Goal: Task Accomplishment & Management: Manage account settings

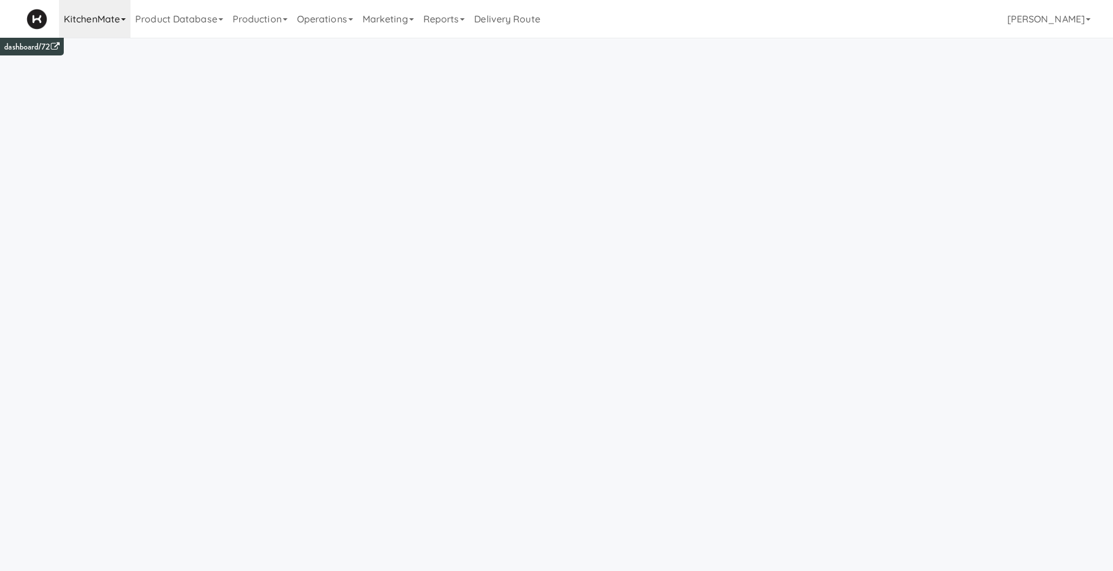
click at [114, 21] on link "KitchenMate" at bounding box center [94, 19] width 71 height 38
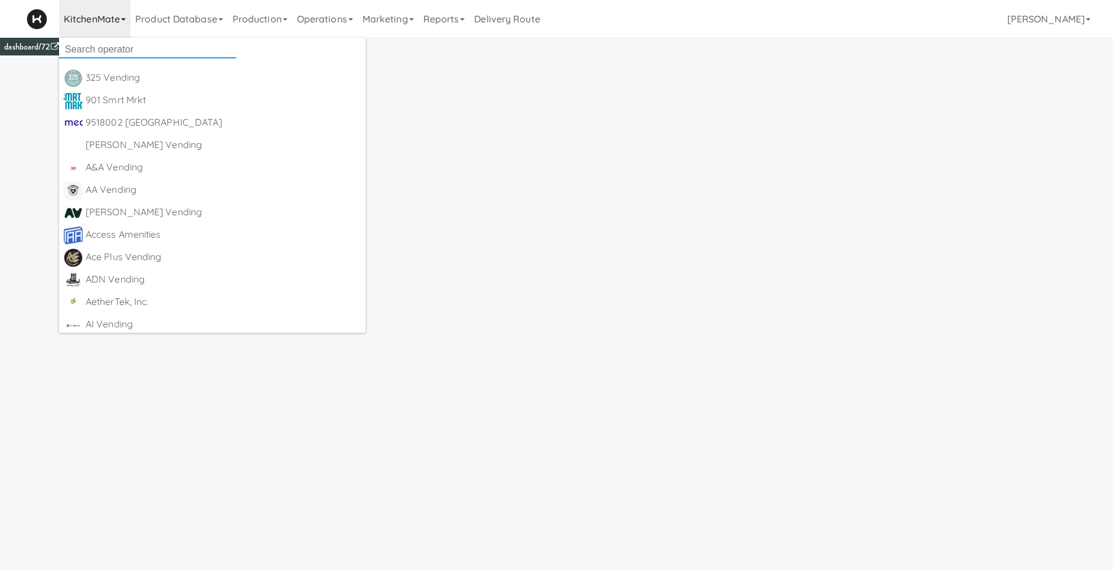
click at [116, 49] on input "text" at bounding box center [147, 50] width 177 height 18
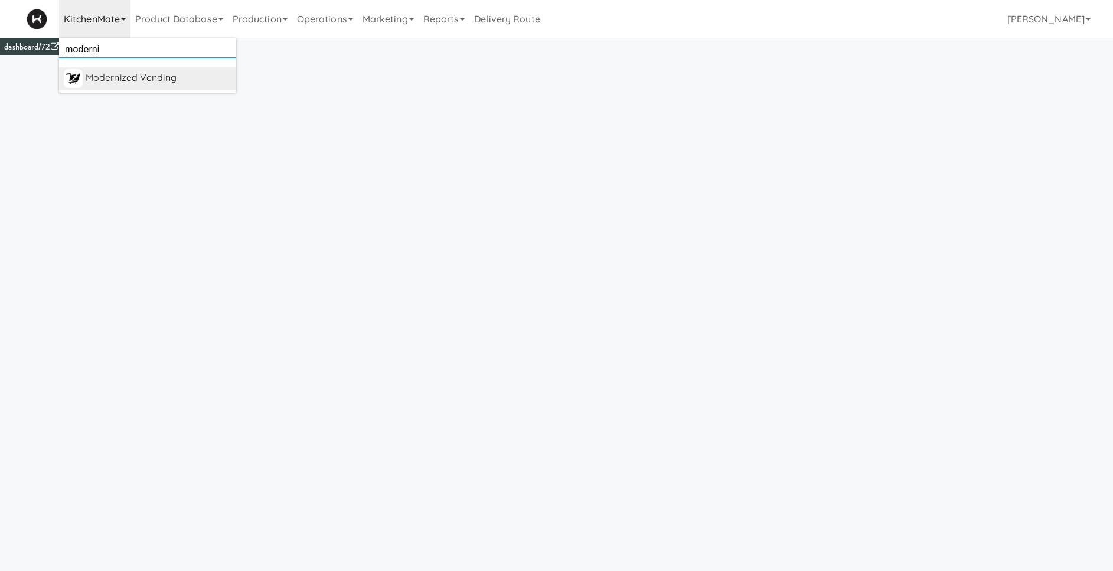
type input "moderni"
click at [143, 80] on div "Modernized Vending" at bounding box center [159, 78] width 146 height 18
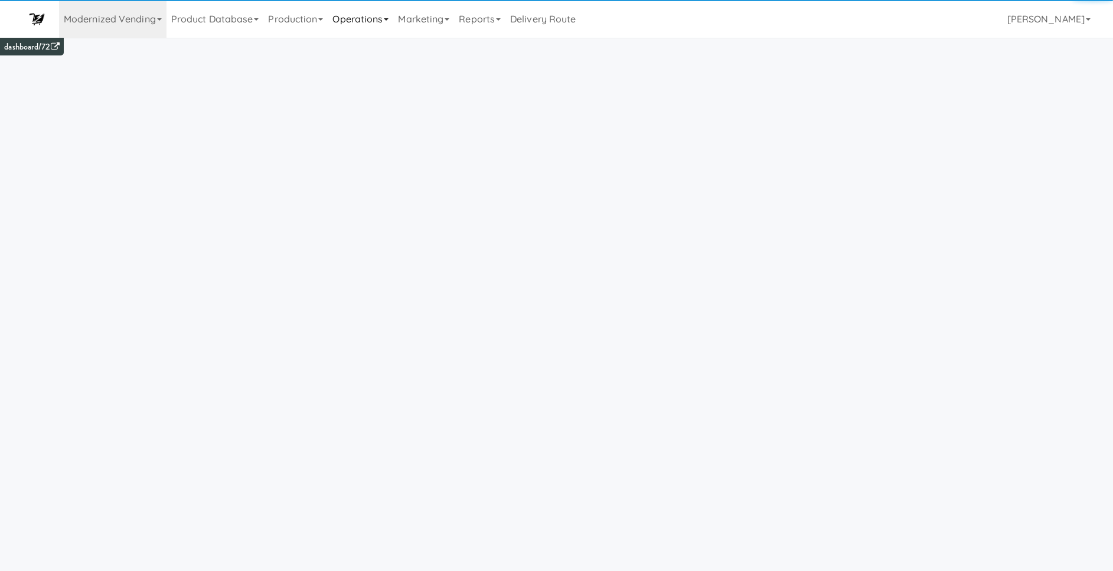
click at [376, 20] on link "Operations" at bounding box center [361, 19] width 66 height 38
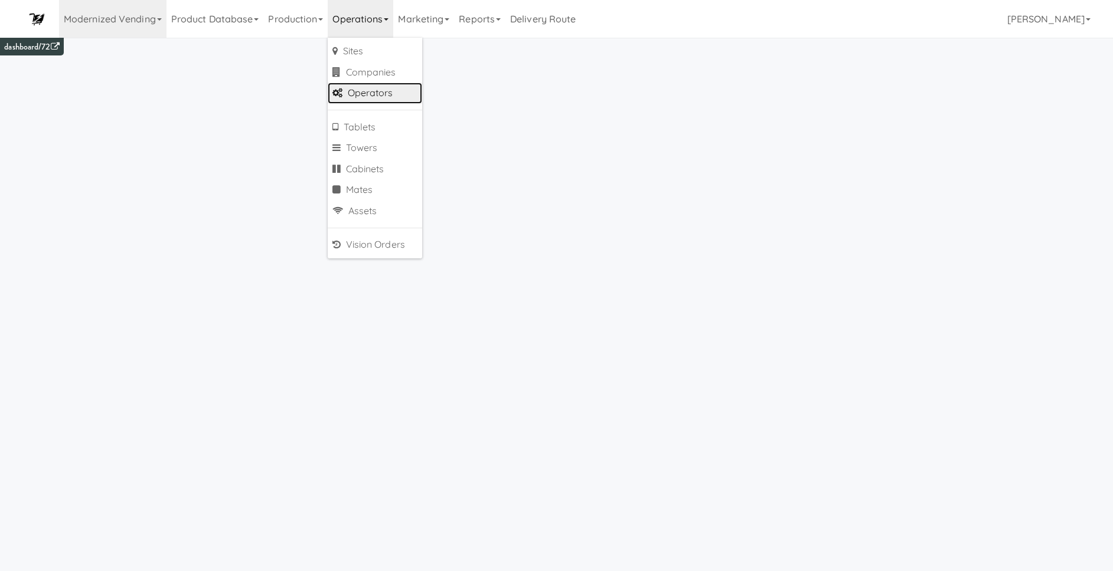
click at [392, 96] on link "Operators" at bounding box center [375, 93] width 94 height 21
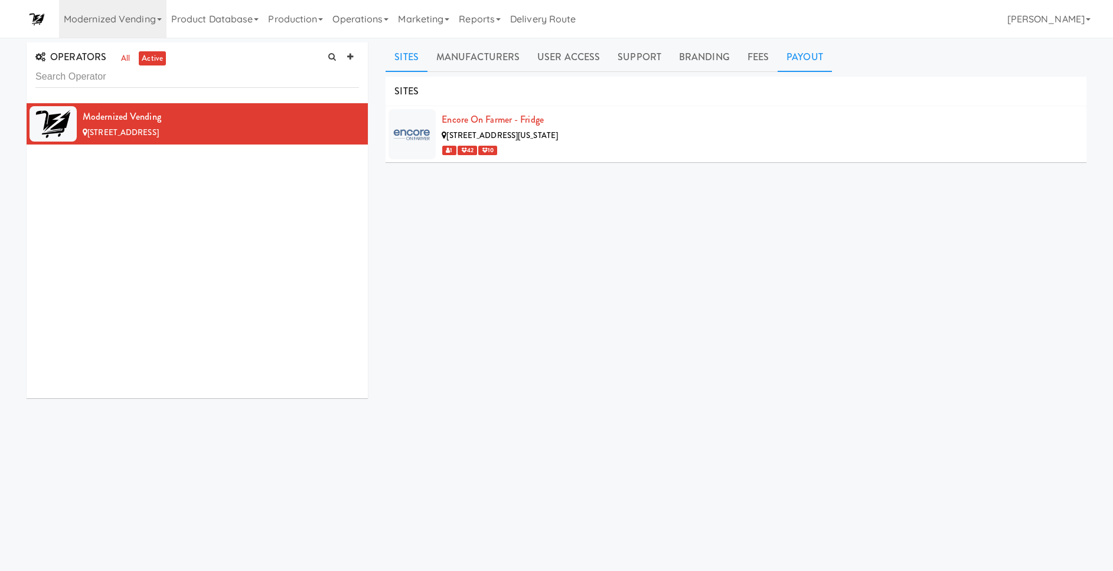
click at [808, 57] on link "Payout" at bounding box center [805, 58] width 54 height 30
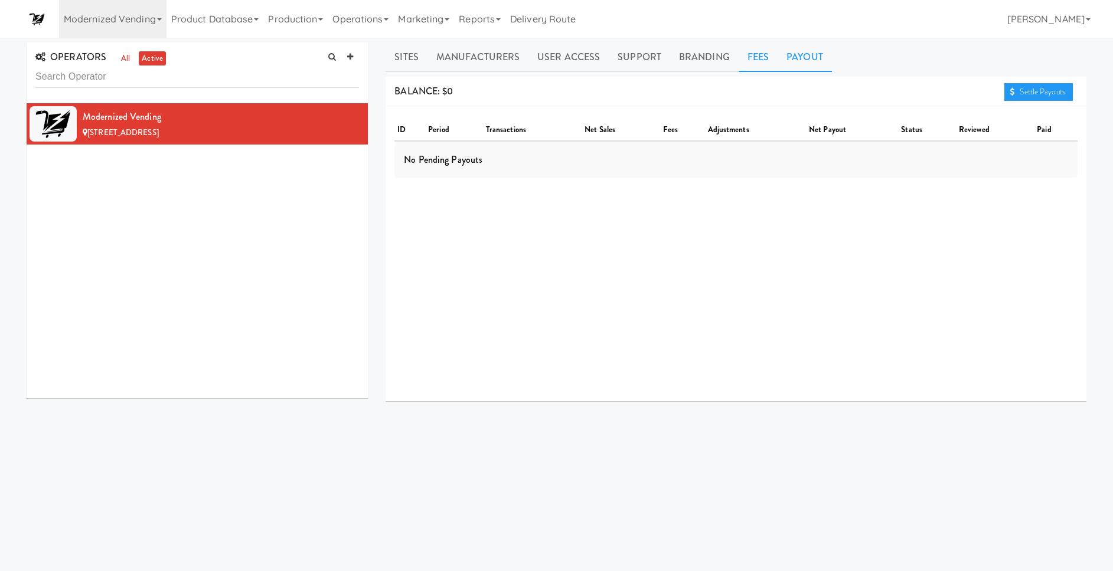
click at [739, 59] on link "Fees" at bounding box center [758, 58] width 39 height 30
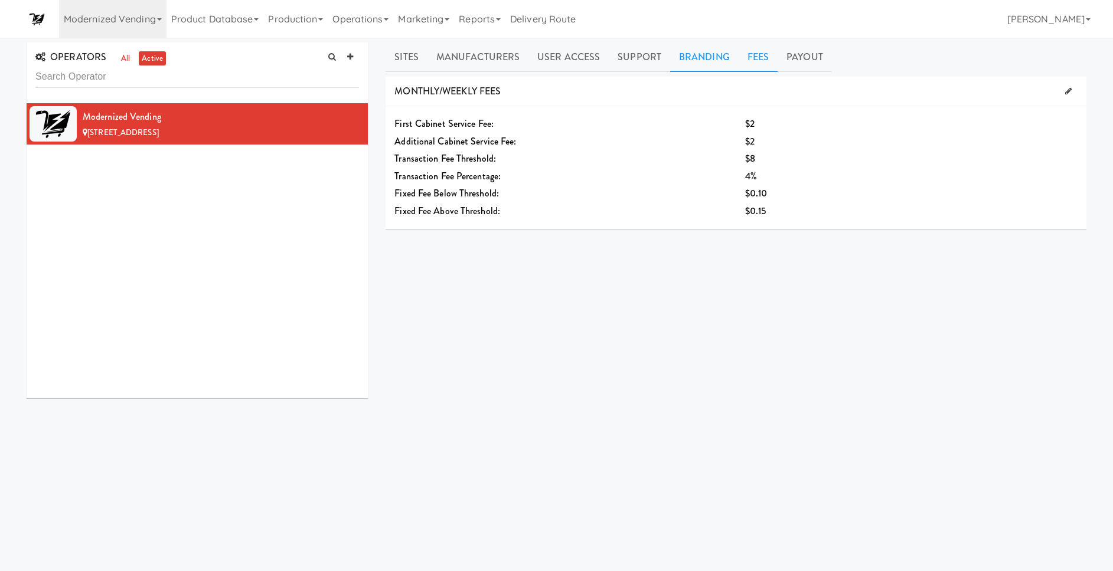
click at [672, 60] on link "Branding" at bounding box center [704, 58] width 68 height 30
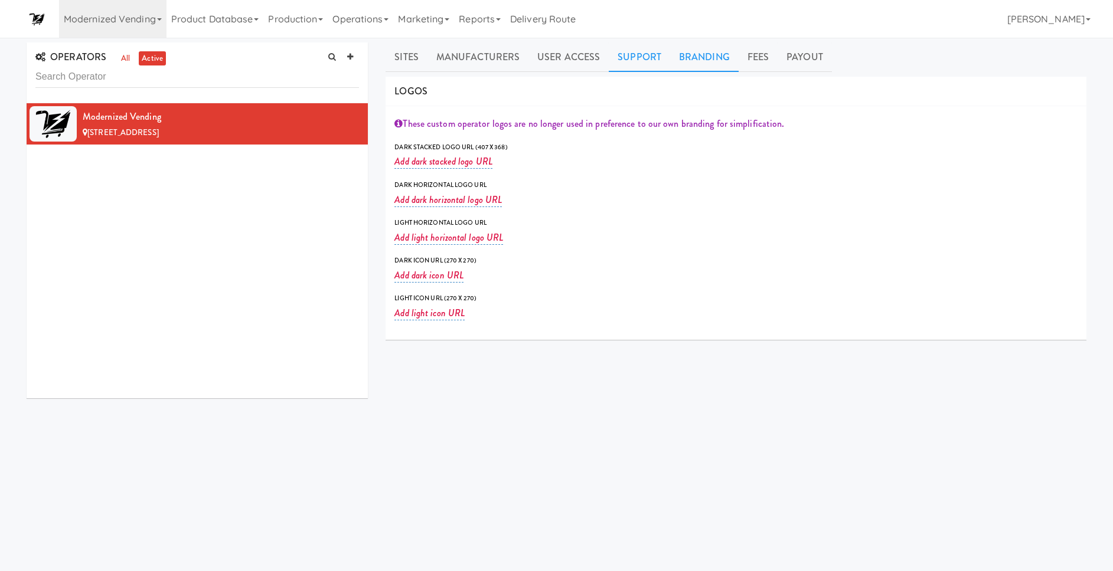
click at [624, 59] on link "Support" at bounding box center [639, 58] width 61 height 30
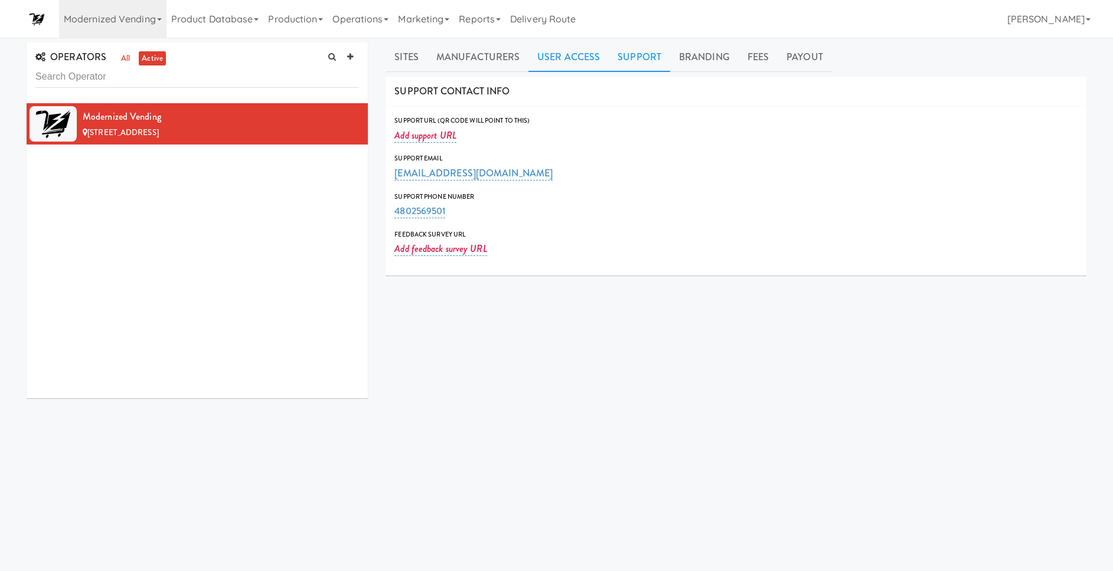
click at [557, 59] on link "User Access" at bounding box center [568, 58] width 80 height 30
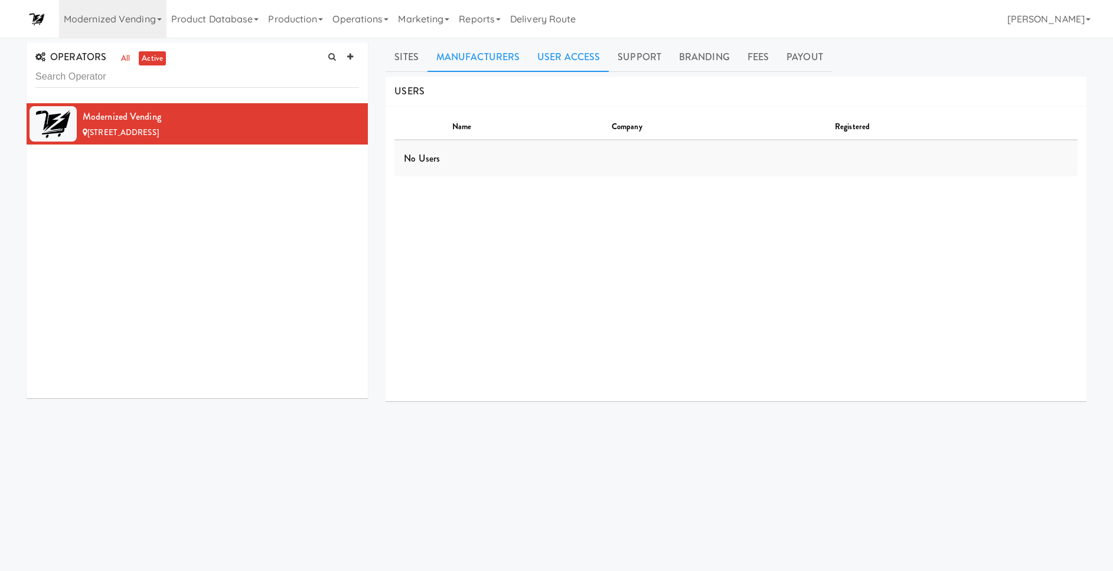
click at [504, 57] on link "Manufacturers" at bounding box center [477, 58] width 101 height 30
click at [400, 59] on link "Sites" at bounding box center [407, 58] width 42 height 30
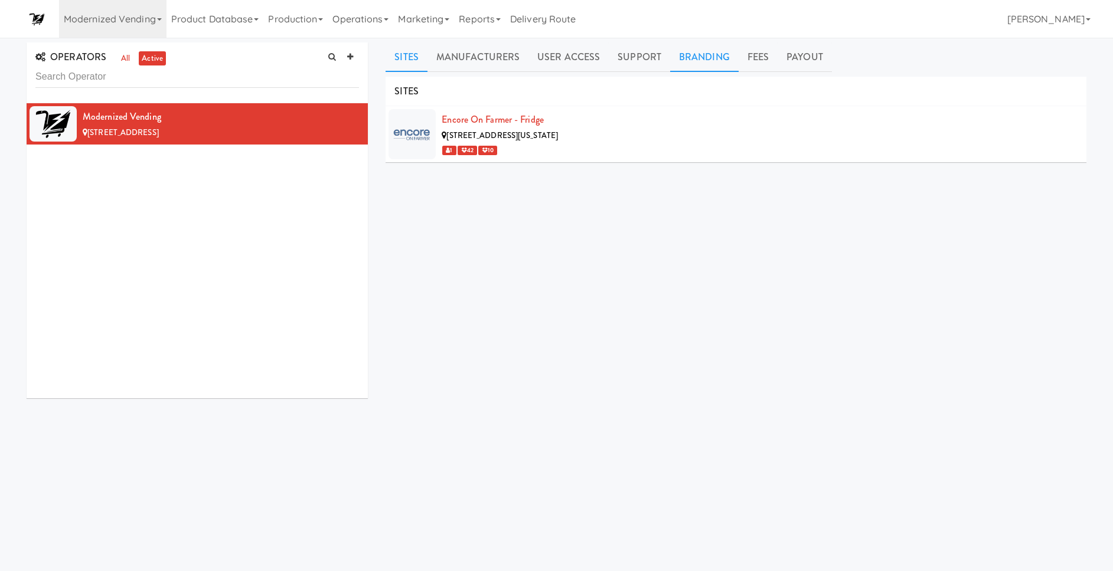
click at [695, 63] on link "Branding" at bounding box center [704, 58] width 68 height 30
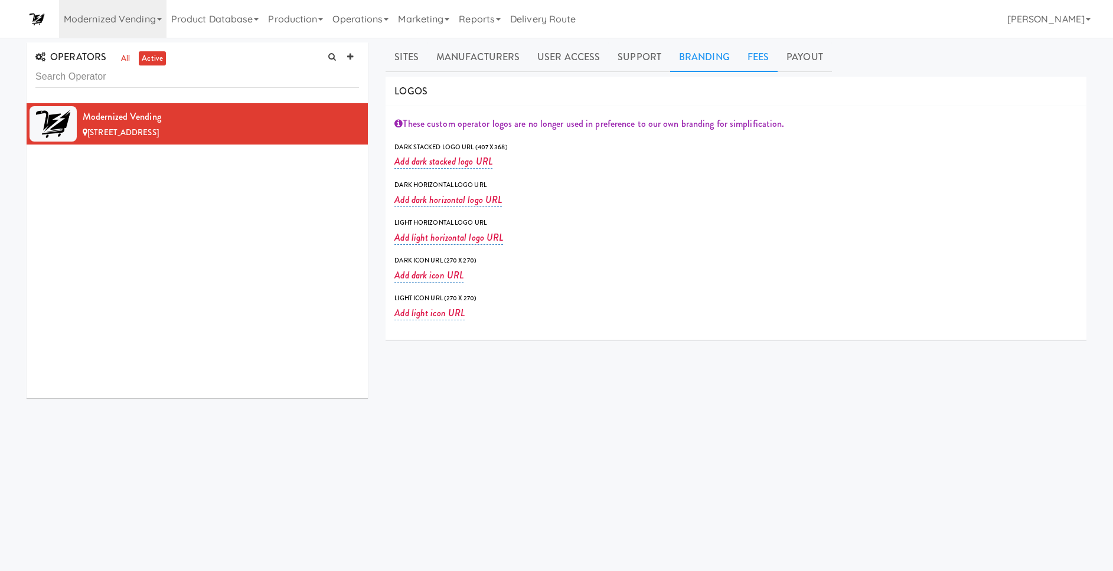
click at [744, 55] on link "Fees" at bounding box center [758, 58] width 39 height 30
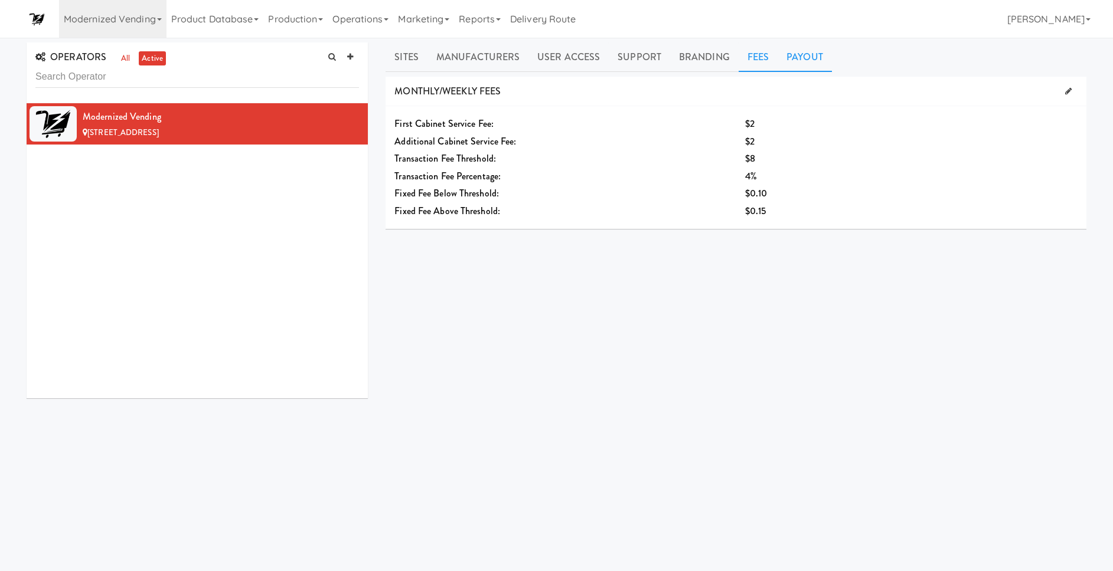
click at [782, 57] on link "Payout" at bounding box center [805, 58] width 54 height 30
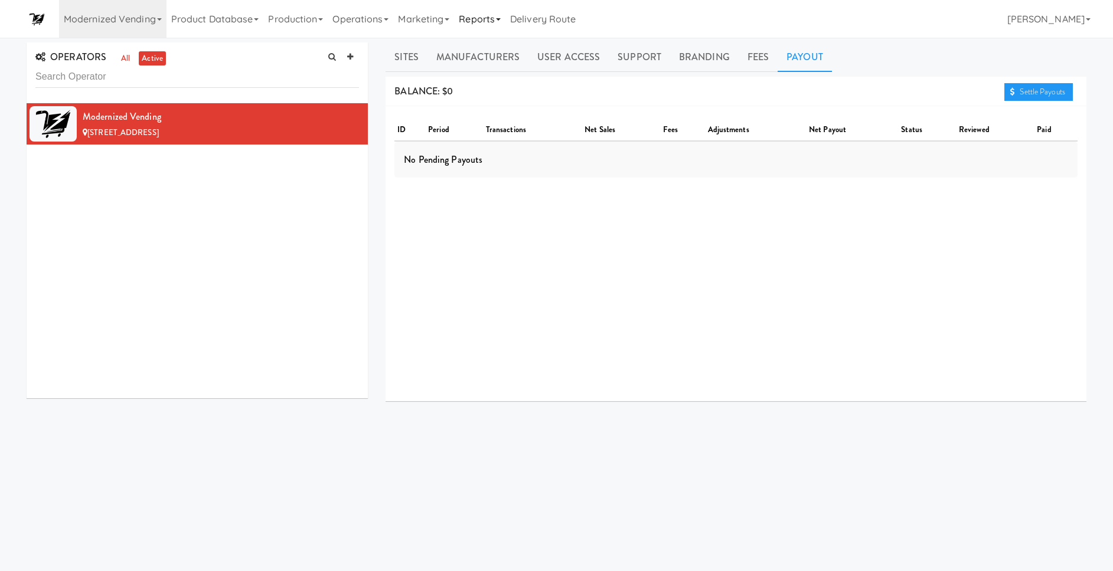
click at [487, 25] on link "Reports" at bounding box center [479, 19] width 51 height 38
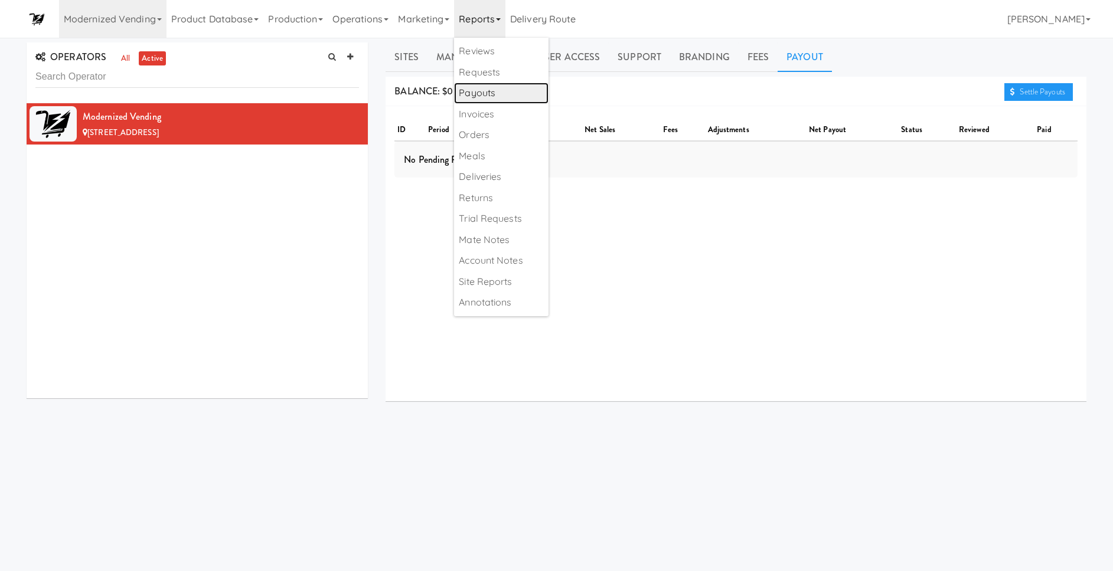
click at [502, 93] on link "Payouts" at bounding box center [501, 93] width 94 height 21
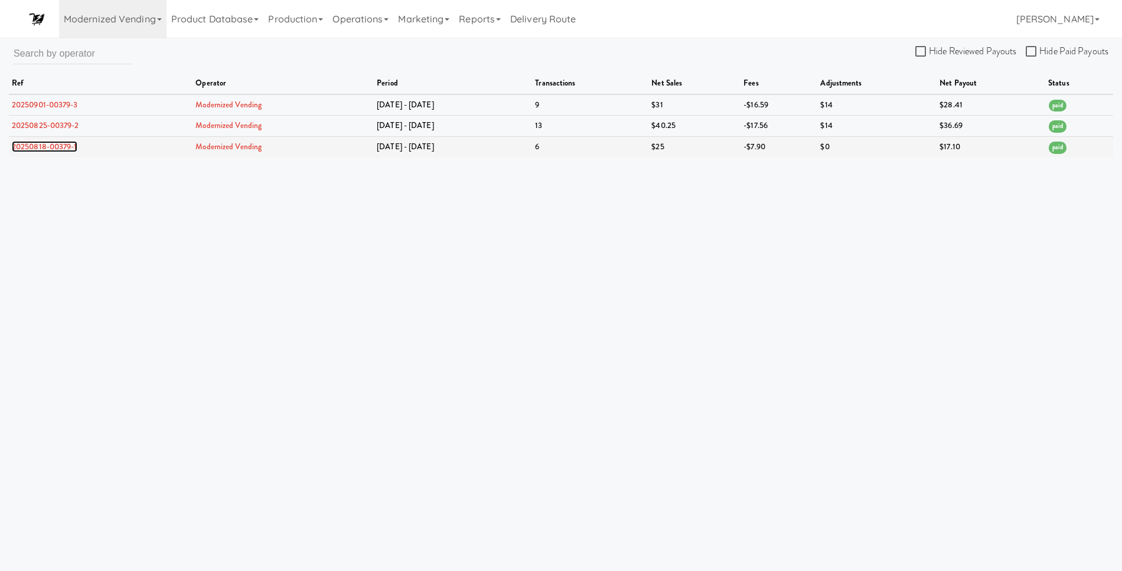
click at [58, 148] on link "20250818-00379-1" at bounding box center [45, 146] width 66 height 11
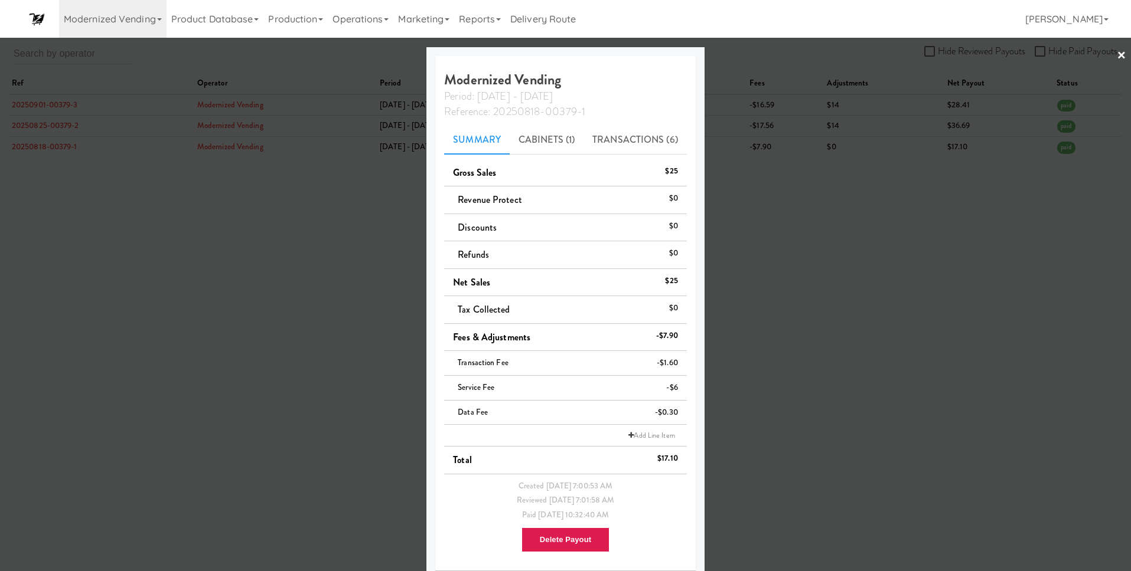
click at [1116, 54] on link "×" at bounding box center [1120, 56] width 9 height 37
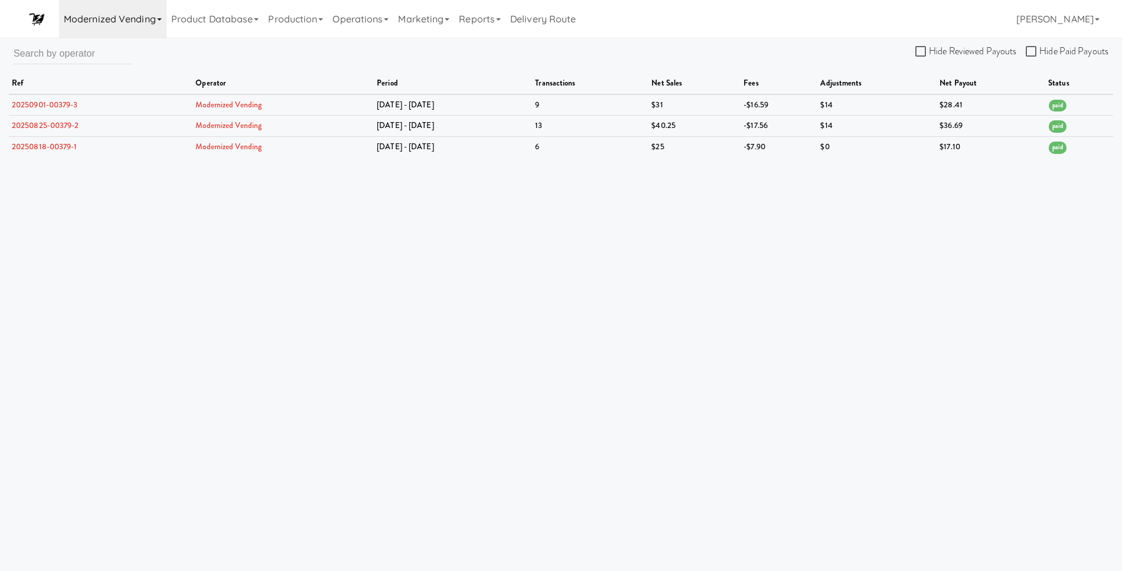
click at [110, 22] on link "Modernized Vending" at bounding box center [112, 19] width 107 height 38
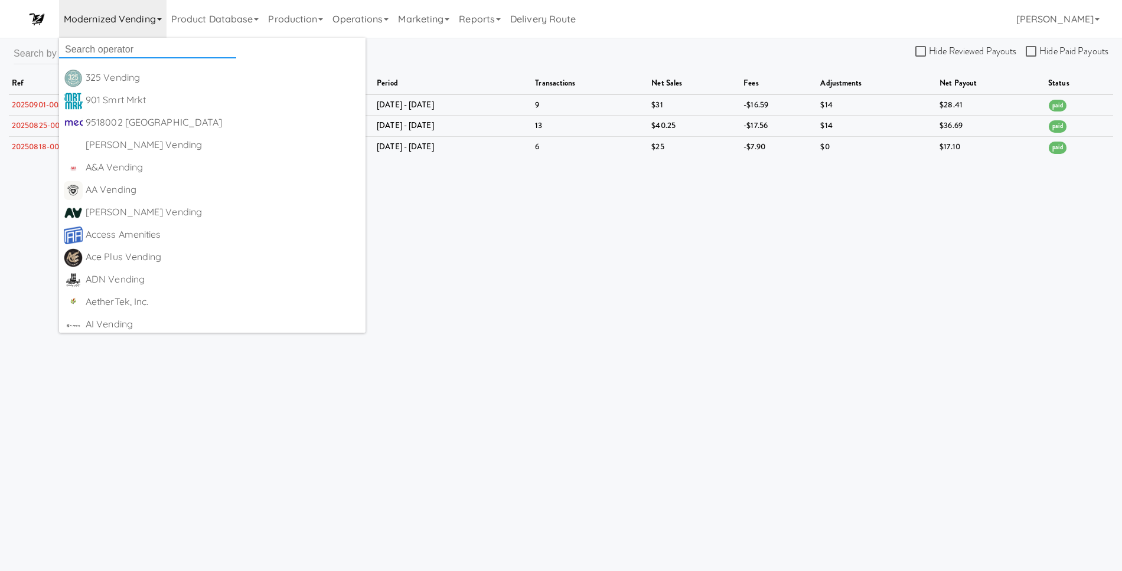
click at [103, 47] on input "text" at bounding box center [147, 50] width 177 height 18
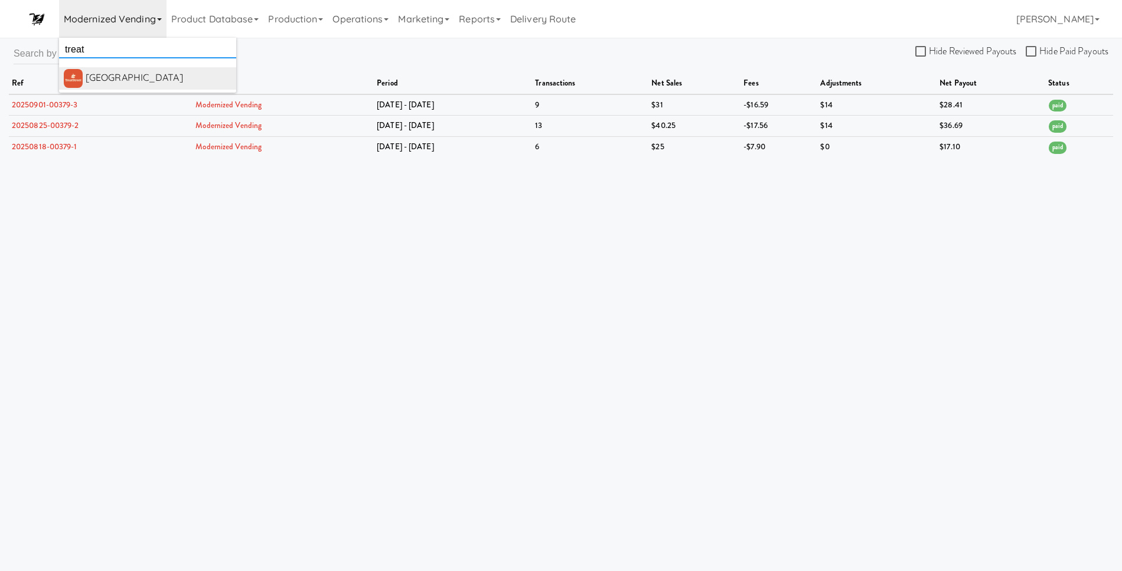
type input "treat"
click at [117, 80] on div "[GEOGRAPHIC_DATA]" at bounding box center [159, 78] width 146 height 18
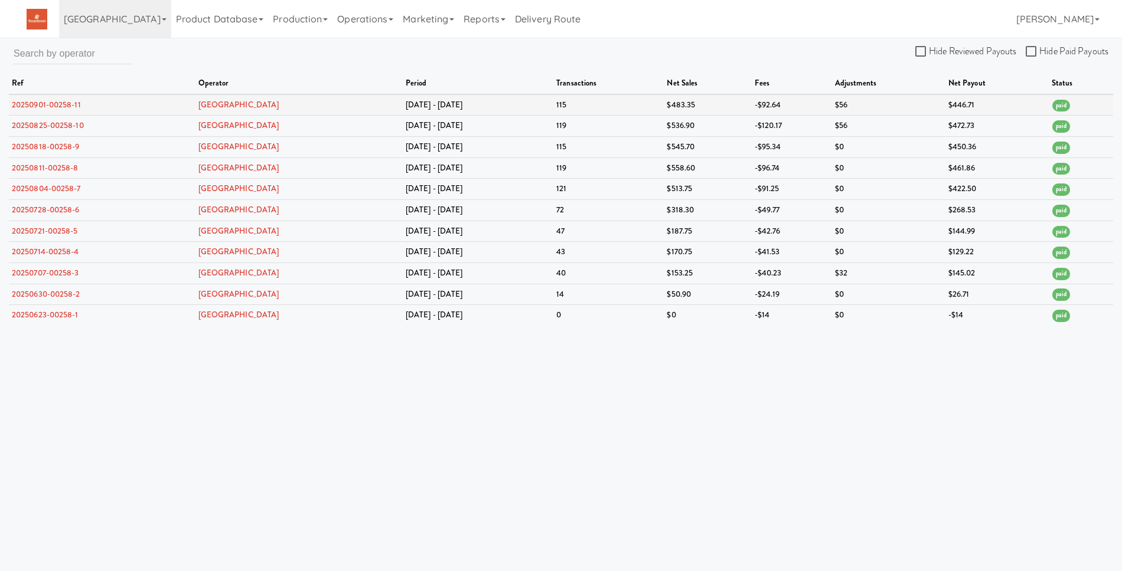
click at [403, 104] on td "Aug 25 - Aug 31" at bounding box center [478, 104] width 151 height 21
click at [66, 104] on link "20250901-00258-11" at bounding box center [46, 104] width 69 height 11
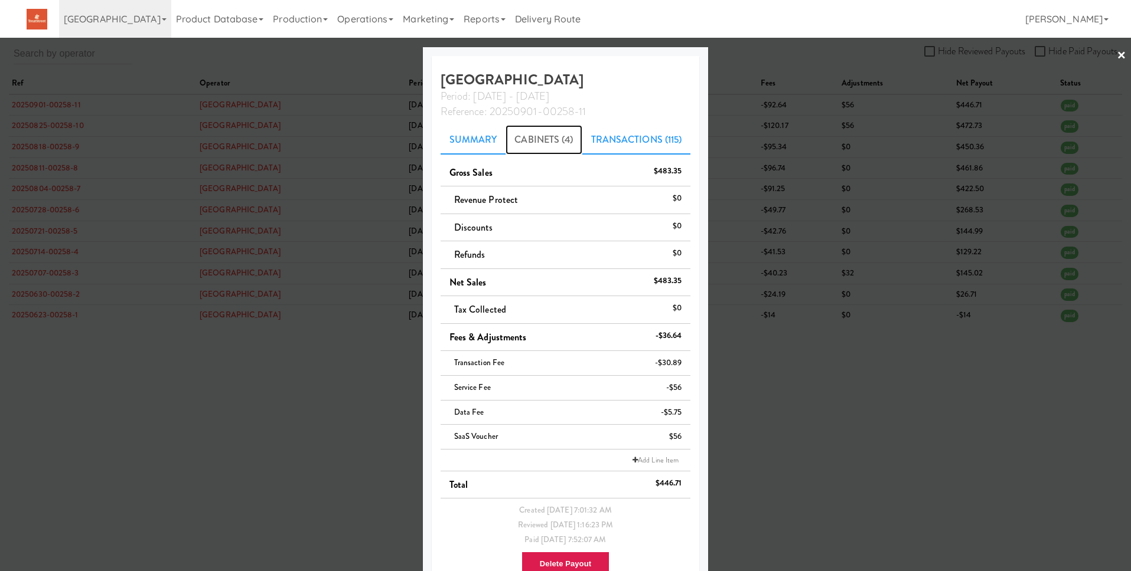
click at [540, 143] on link "Cabinets (4)" at bounding box center [543, 140] width 76 height 30
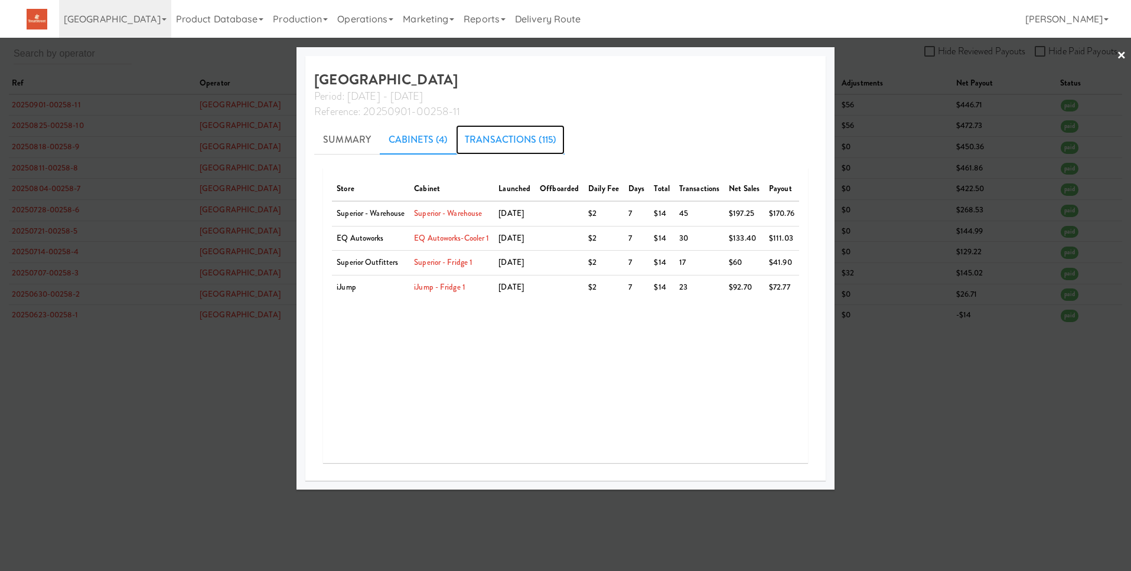
click at [488, 145] on link "Transactions (115)" at bounding box center [510, 140] width 109 height 30
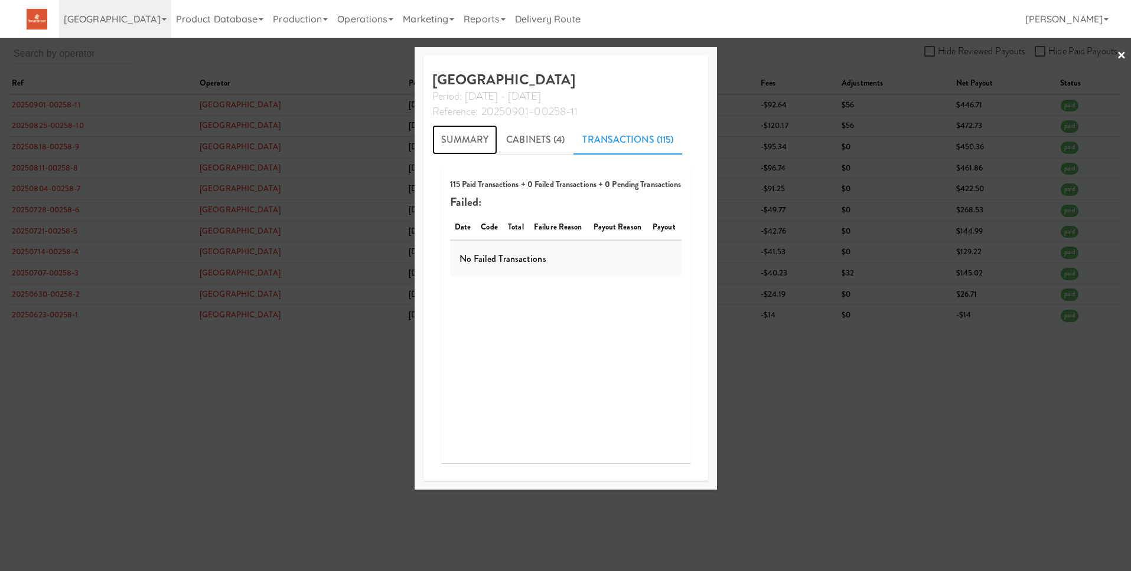
click at [443, 143] on link "Summary" at bounding box center [465, 140] width 66 height 30
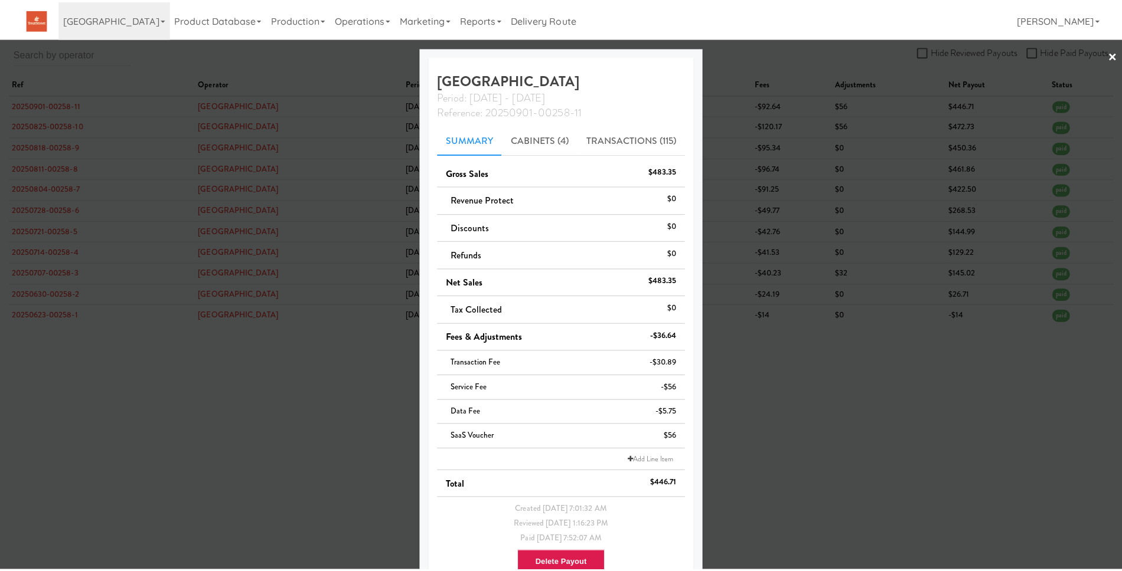
scroll to position [32, 0]
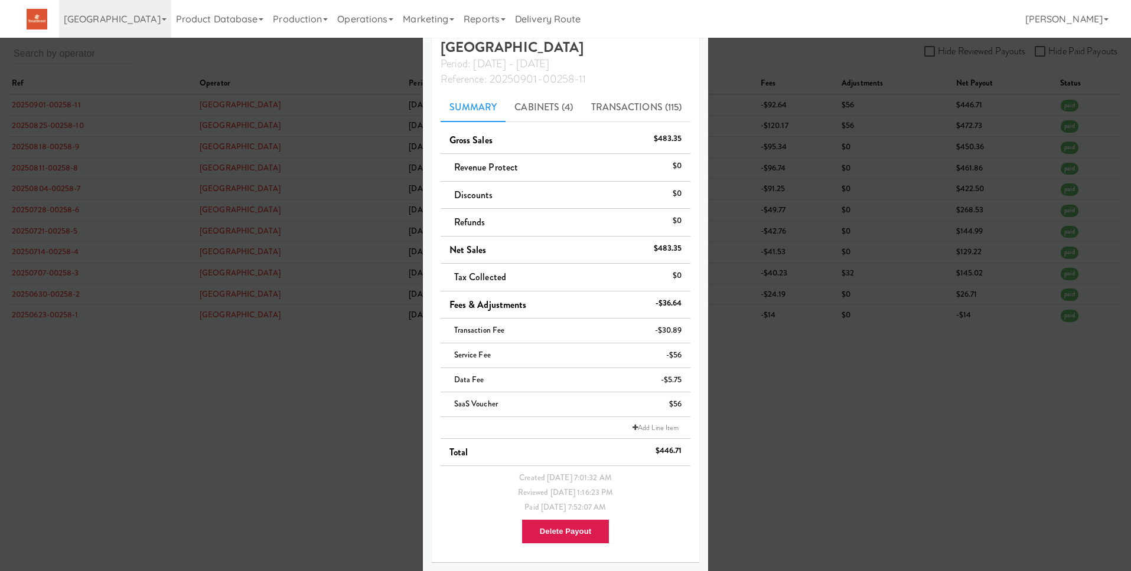
click at [877, 433] on div at bounding box center [565, 285] width 1131 height 571
